Goal: Transaction & Acquisition: Purchase product/service

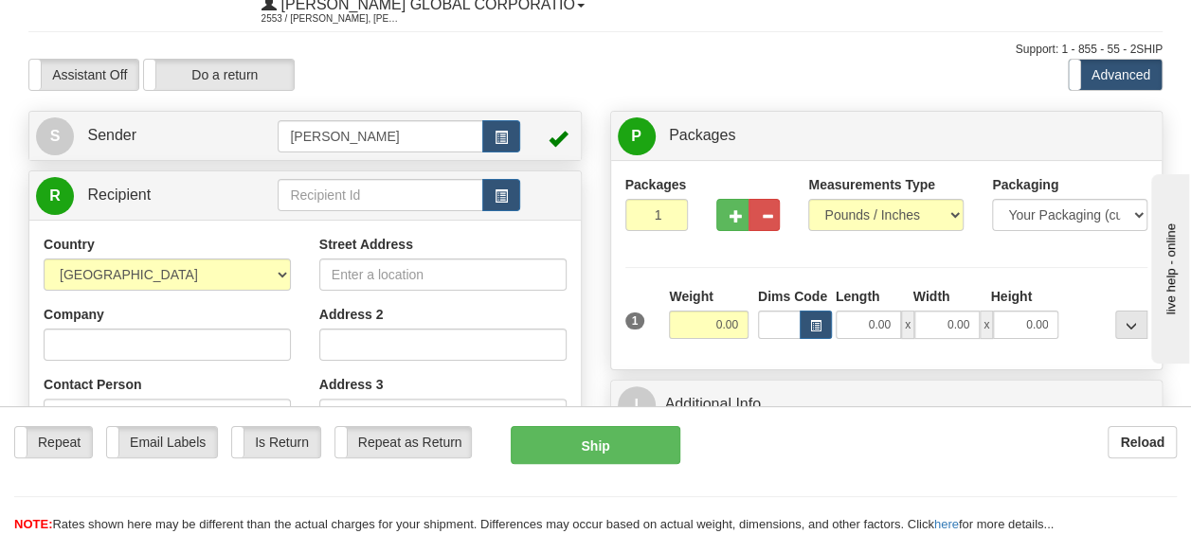
scroll to position [95, 0]
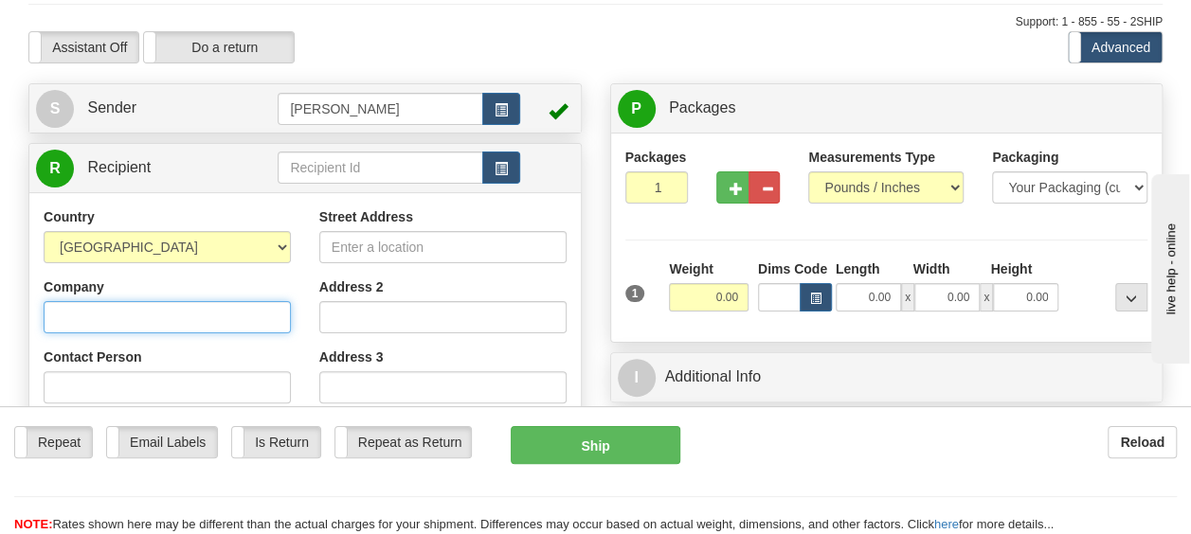
click at [194, 322] on input "Company" at bounding box center [167, 317] width 247 height 32
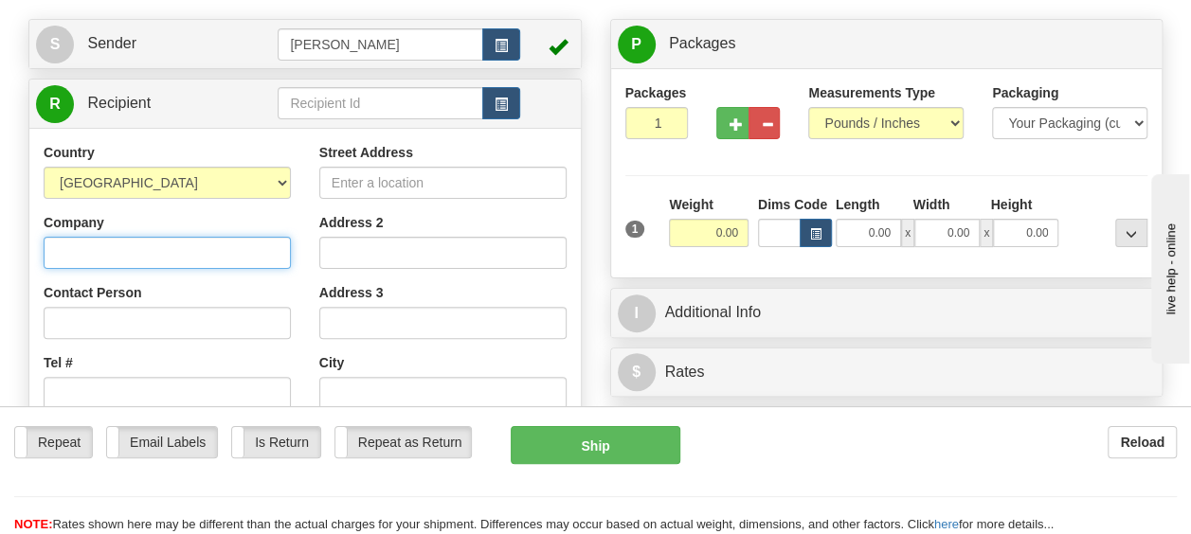
scroll to position [189, 0]
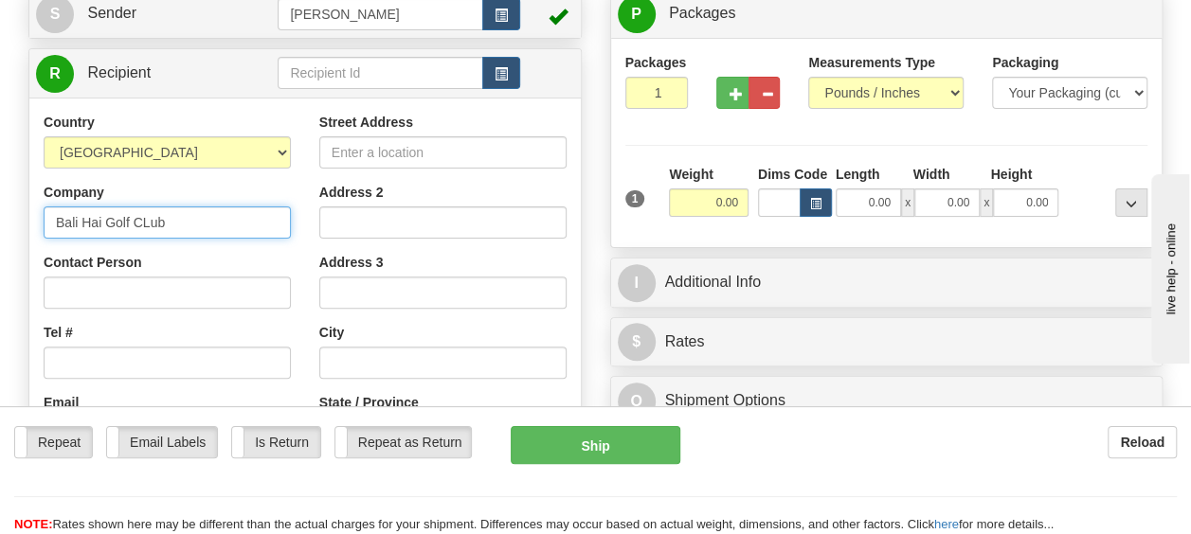
click at [157, 224] on input "Bali Hai Golf CLub" at bounding box center [167, 222] width 247 height 32
type input "Bali Hai Golf Club"
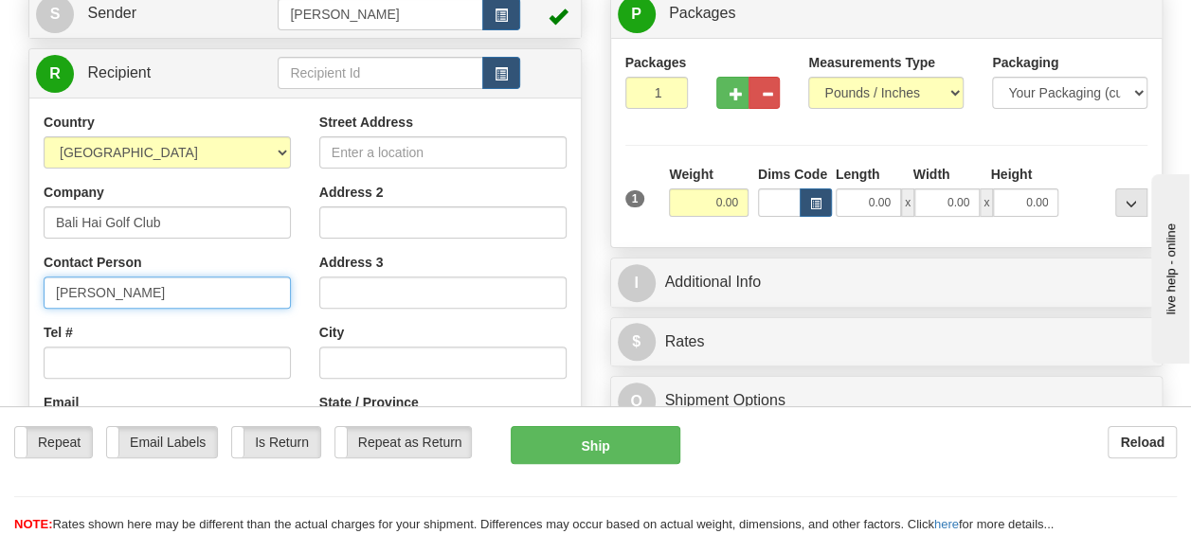
type input "[PERSON_NAME]"
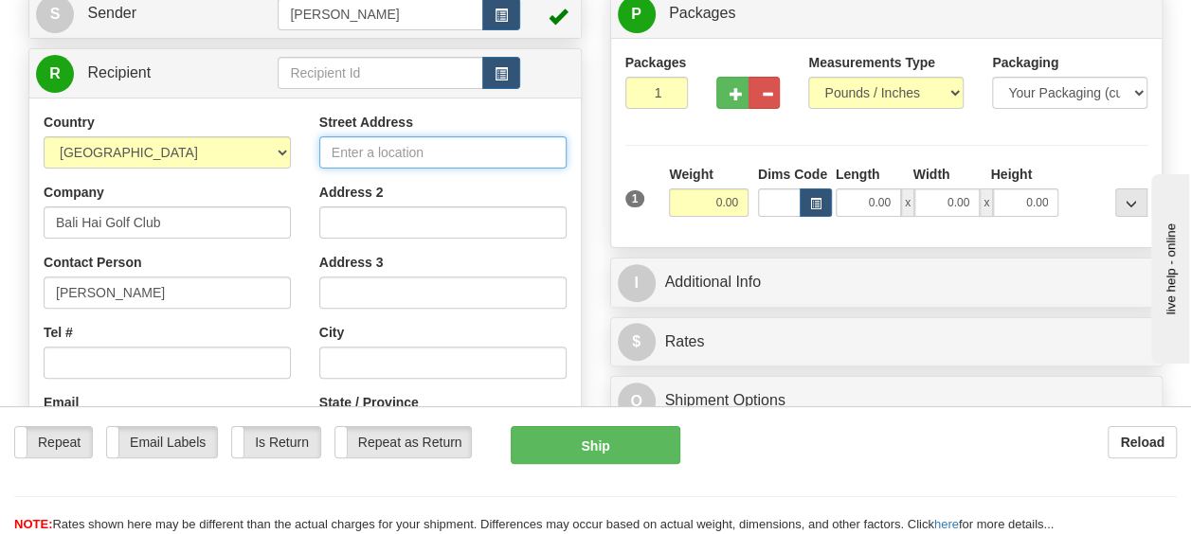
type input "[STREET_ADDRESS]"
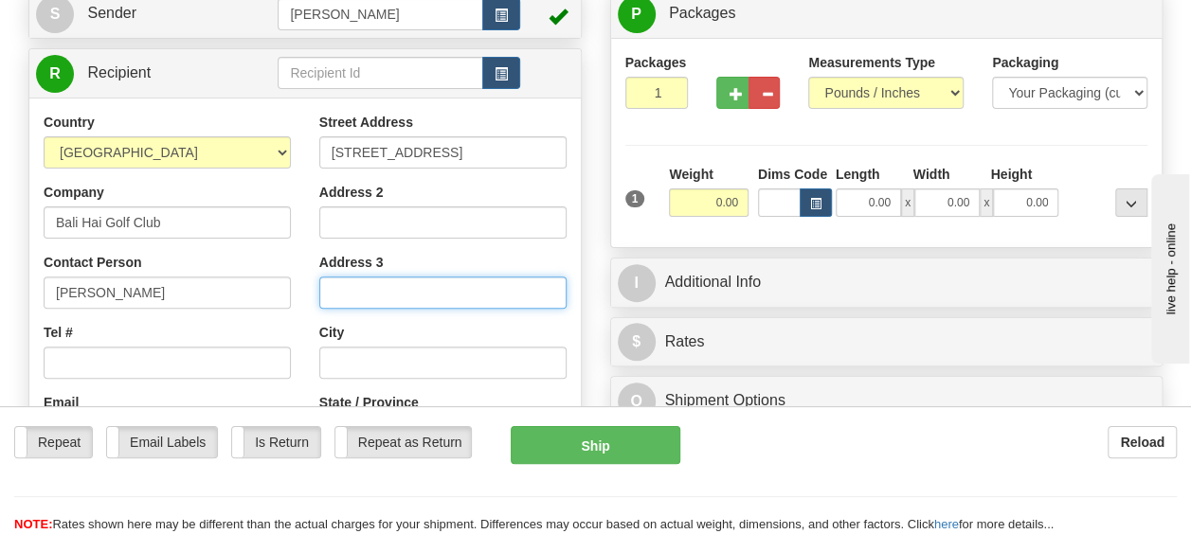
type input "[GEOGRAPHIC_DATA]"
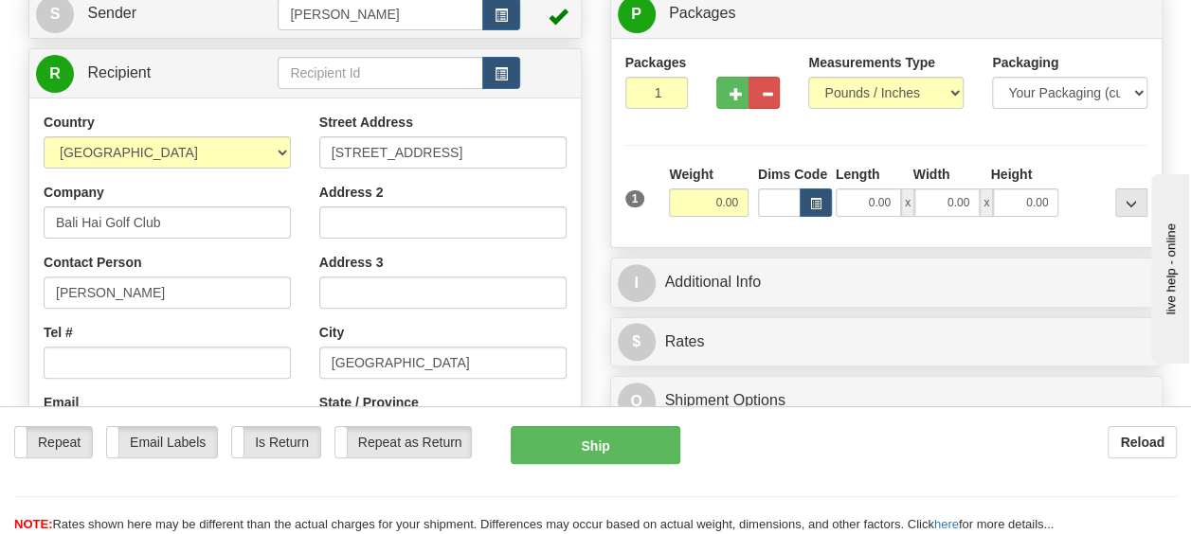
select select "NV"
type input "89119"
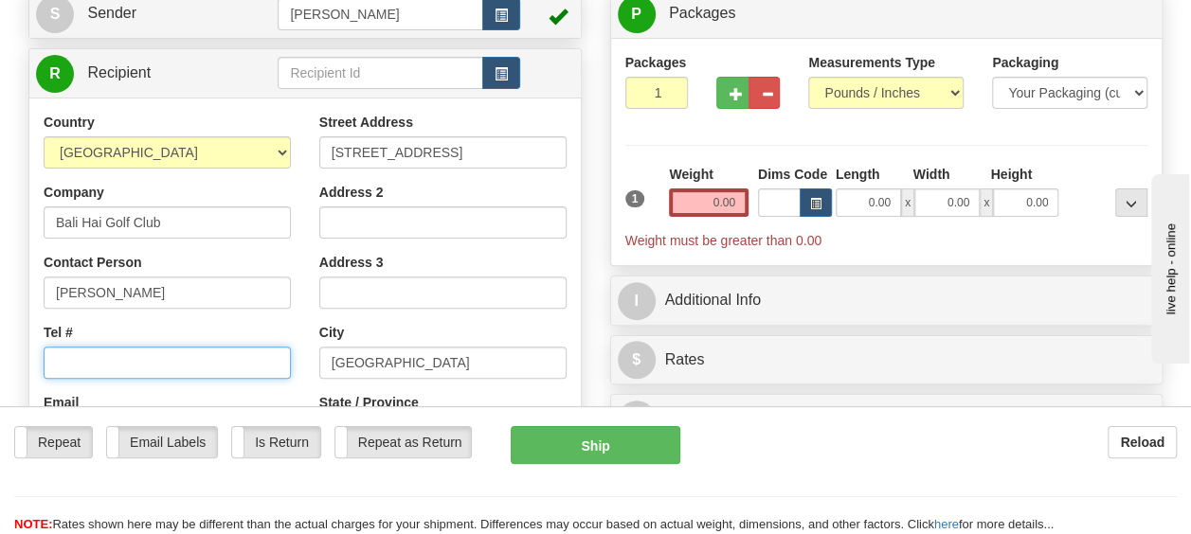
click at [135, 376] on input "Tel #" at bounding box center [167, 363] width 247 height 32
type input "6023687474"
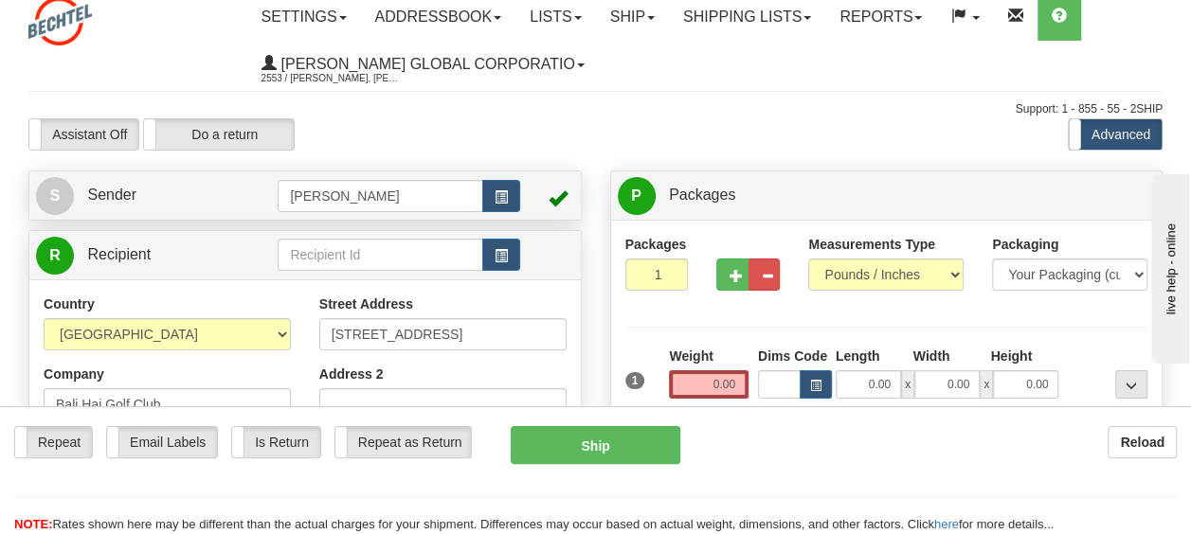
scroll to position [0, 0]
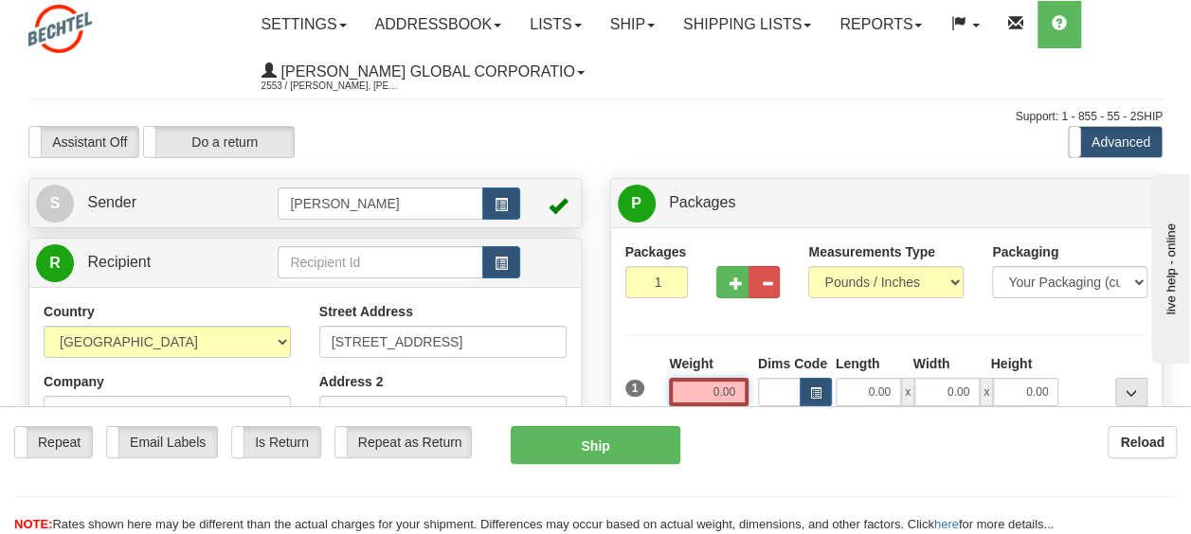
click at [723, 396] on input "0.00" at bounding box center [709, 392] width 80 height 28
type input "18.00"
type input "17.00"
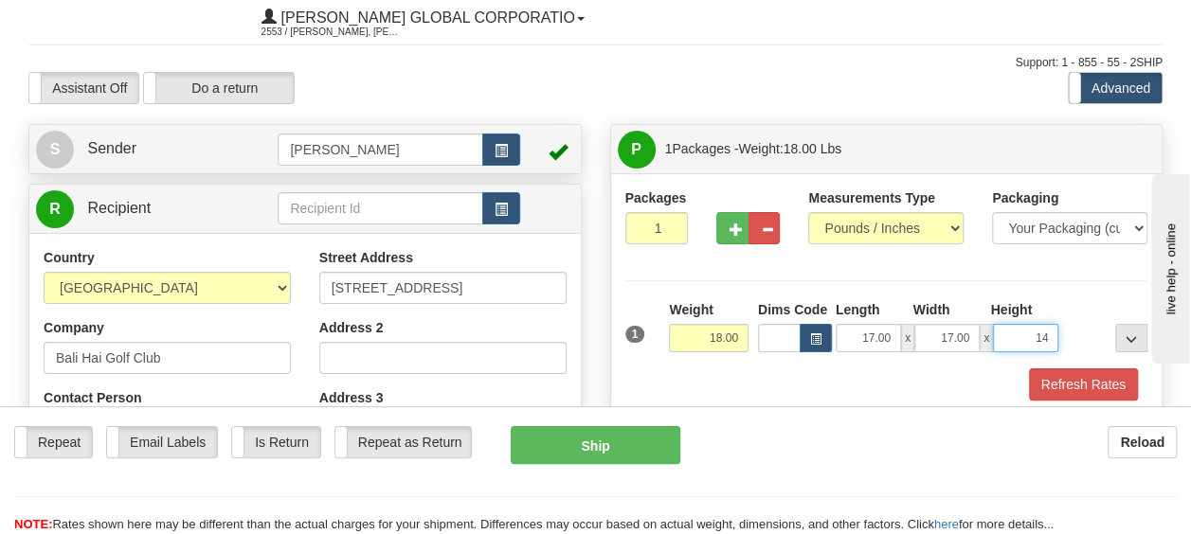
scroll to position [189, 0]
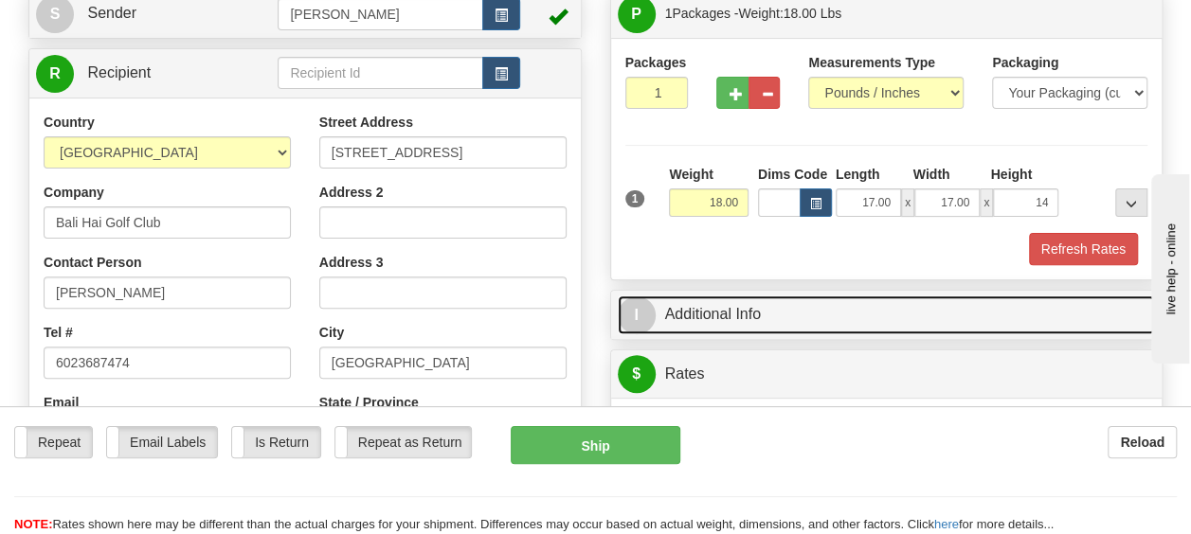
type input "14.00"
click at [700, 318] on link "I Additional Info" at bounding box center [887, 315] width 538 height 39
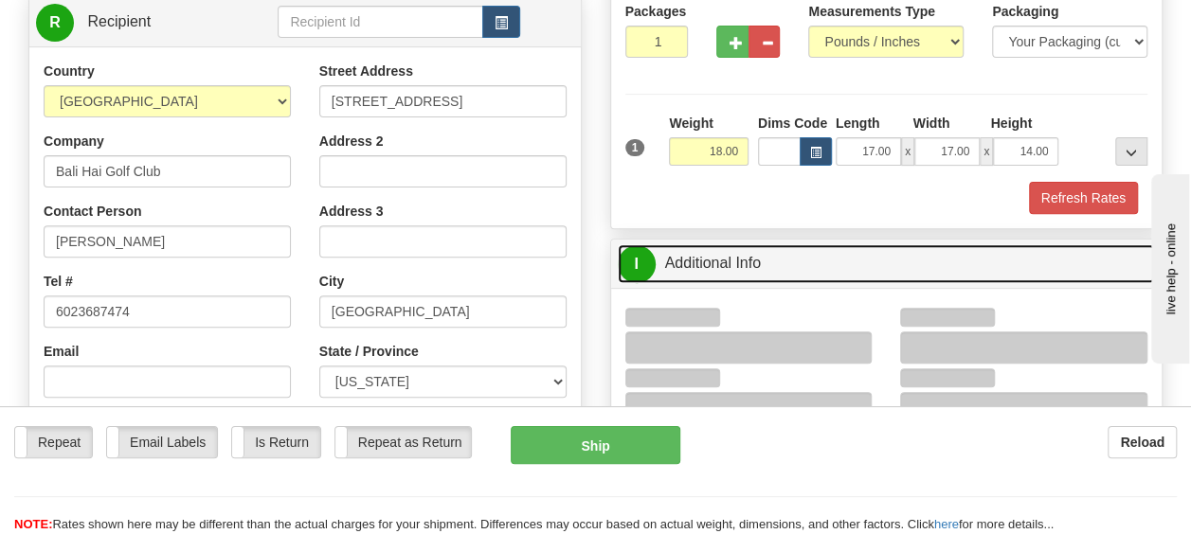
scroll to position [284, 0]
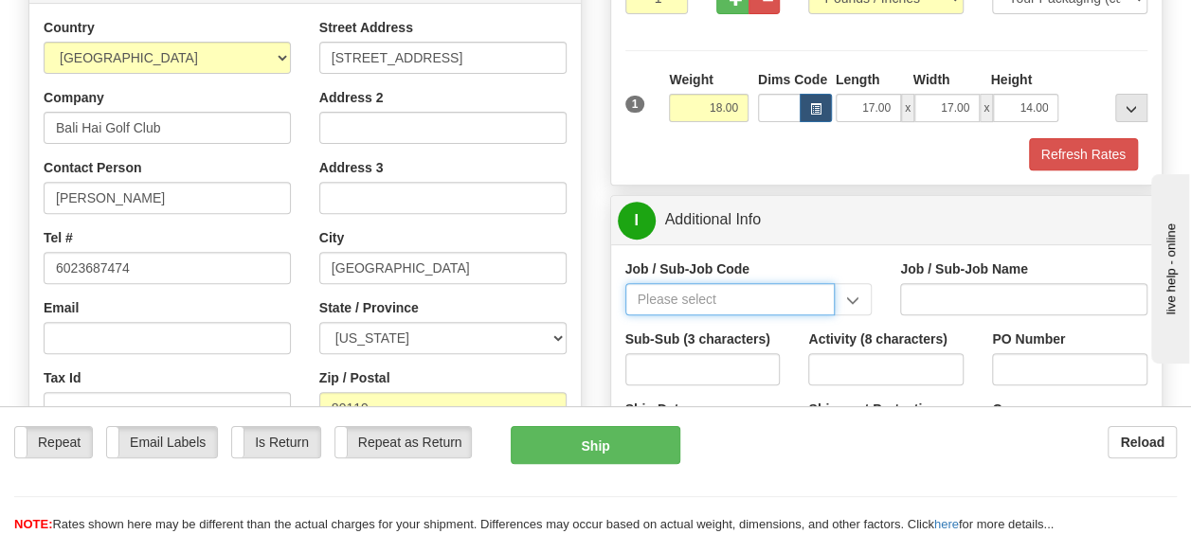
click at [659, 307] on input "Job / Sub-Job Code" at bounding box center [730, 299] width 210 height 32
type input "6"
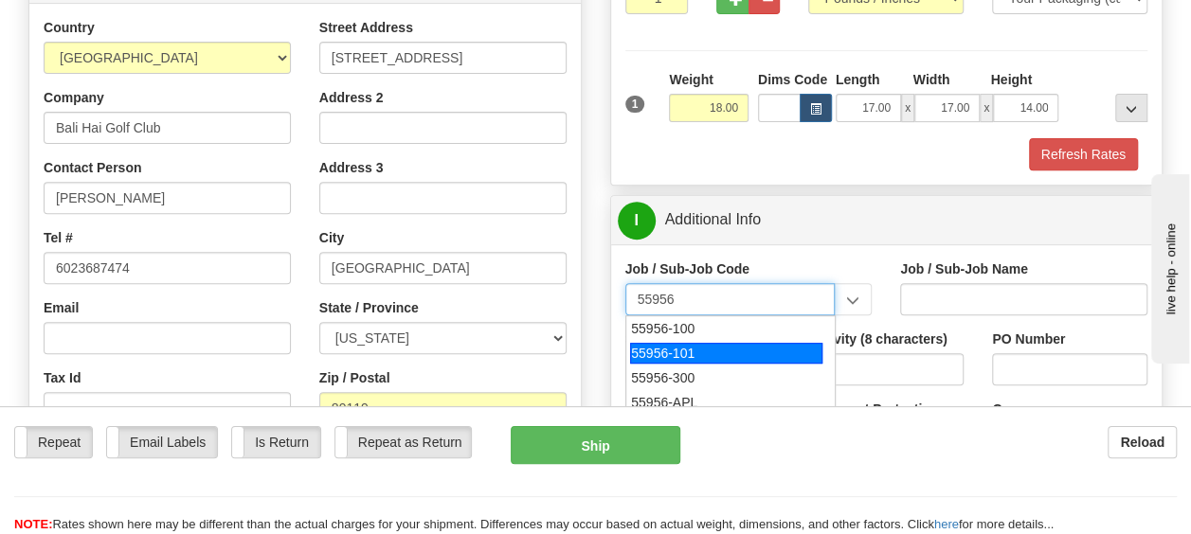
click at [654, 357] on div "55956-101" at bounding box center [726, 353] width 192 height 21
type input "55956-101"
type input "AMERICAS RENEWABLES - PRE-CONSTRUCTION/ BD"
type input "55956-101"
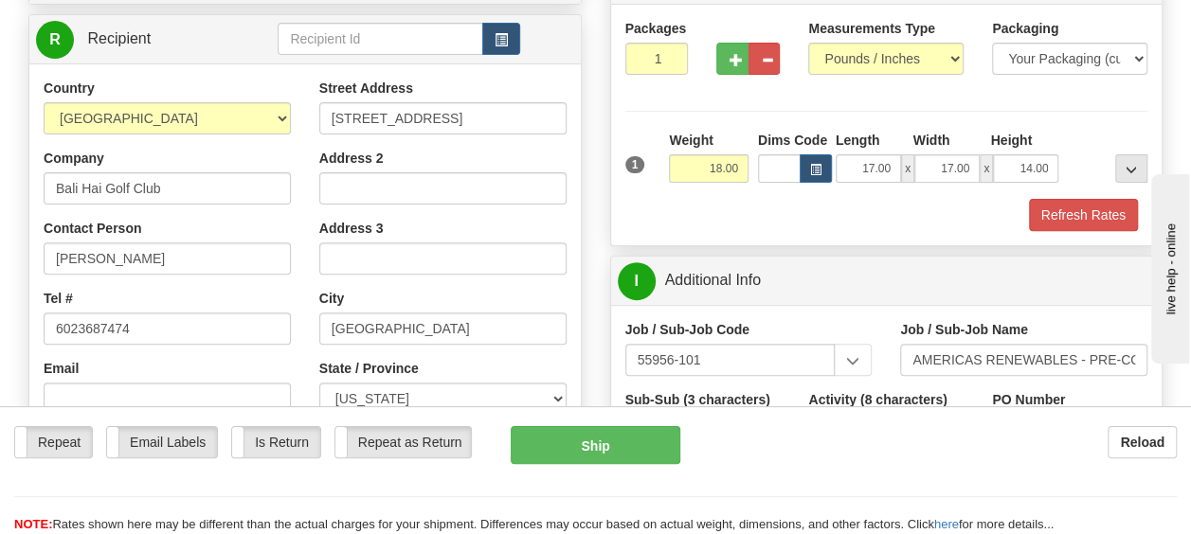
scroll to position [95, 0]
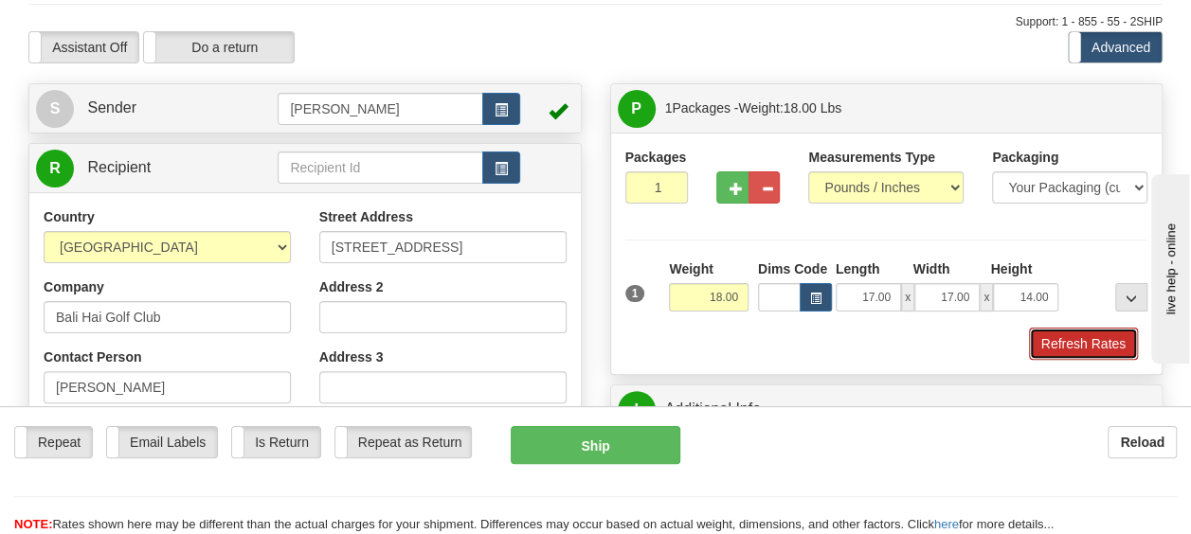
click at [1063, 350] on button "Refresh Rates" at bounding box center [1083, 344] width 109 height 32
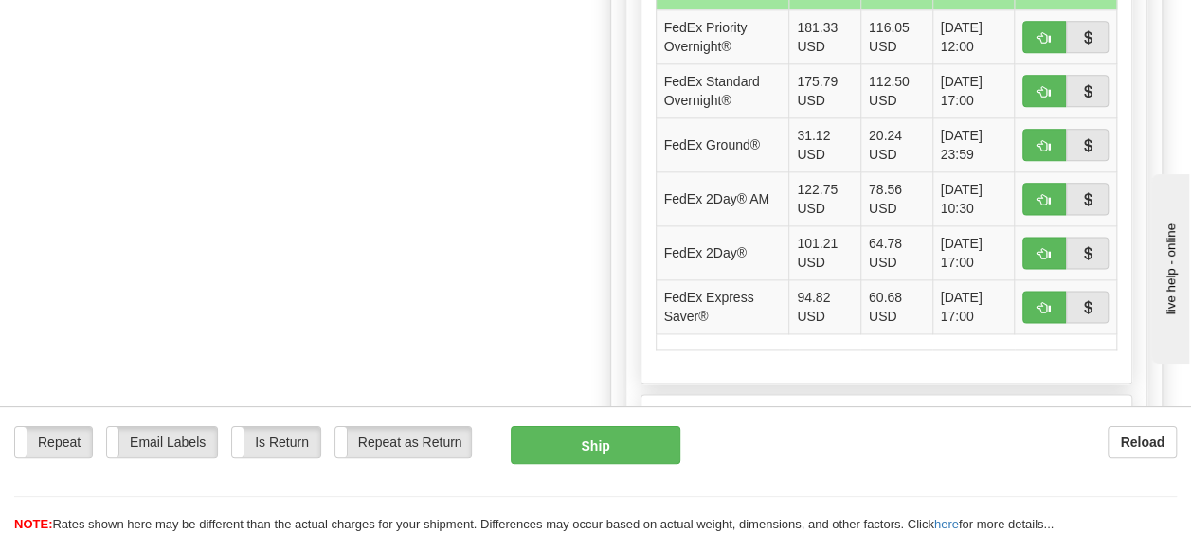
scroll to position [1231, 0]
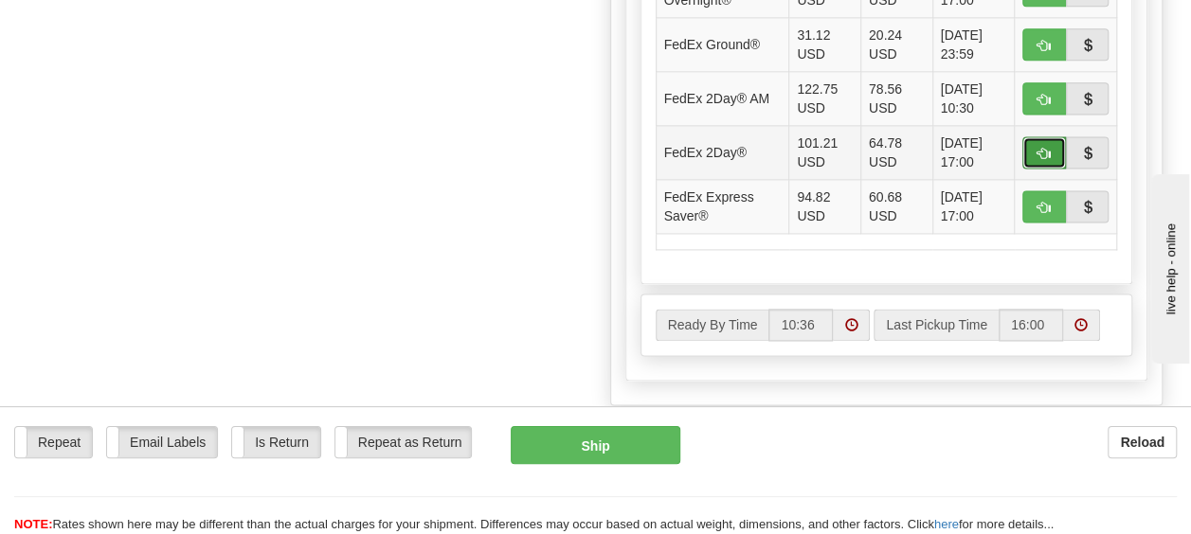
click at [1042, 148] on span "button" at bounding box center [1043, 154] width 13 height 12
type input "03"
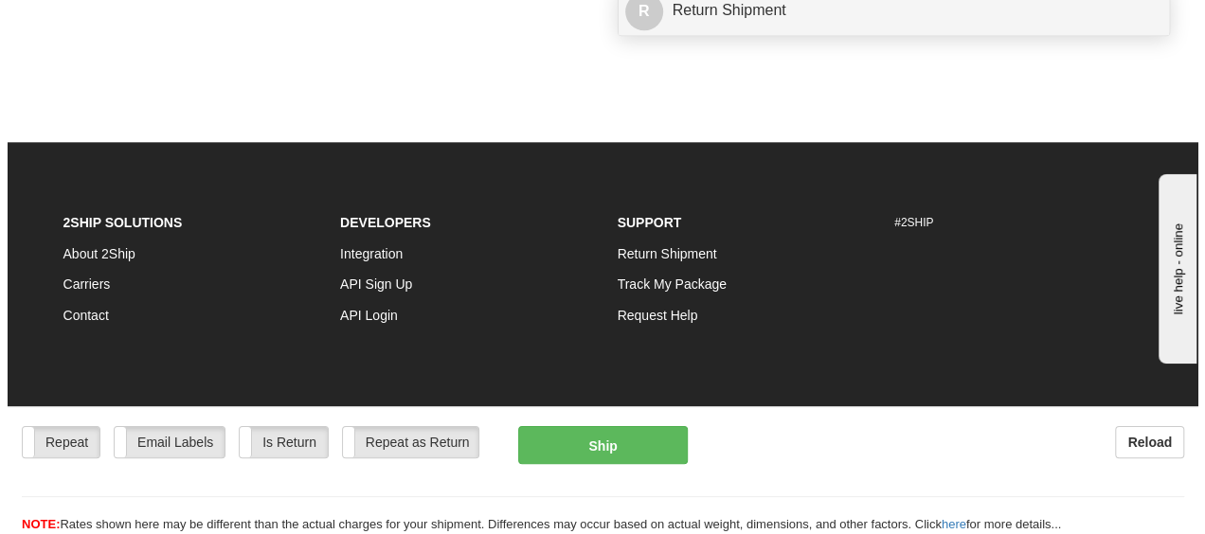
scroll to position [1081, 0]
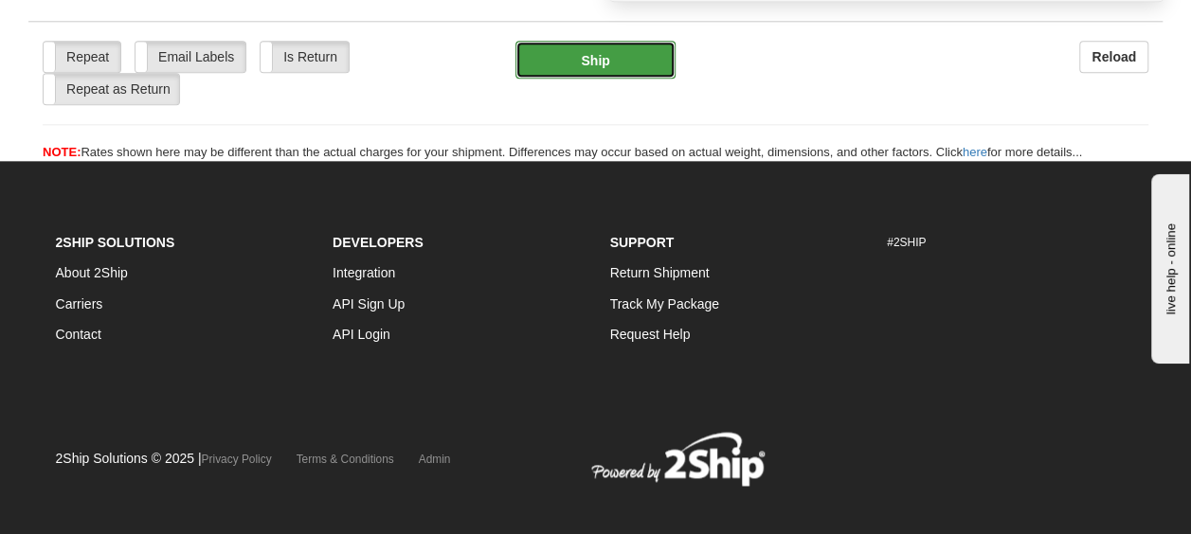
click at [619, 79] on button "Ship" at bounding box center [595, 60] width 161 height 38
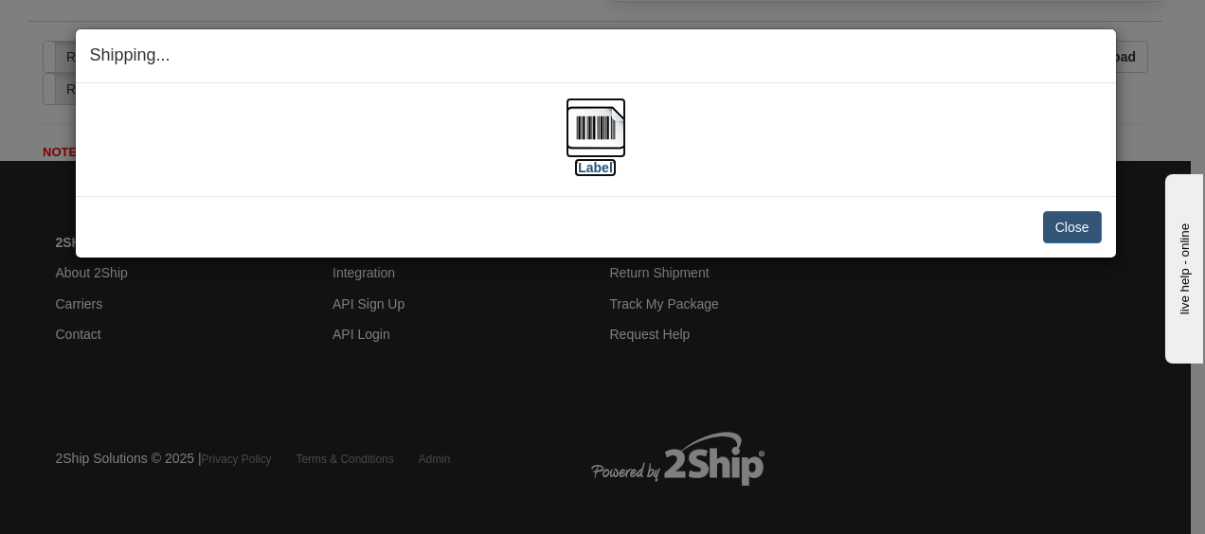
click at [609, 128] on img at bounding box center [595, 128] width 61 height 61
